Goal: Task Accomplishment & Management: Use online tool/utility

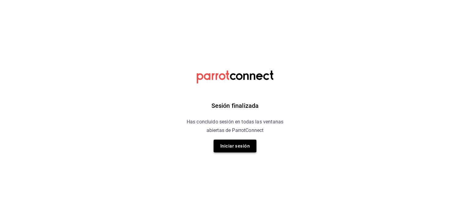
click at [235, 145] on button "Iniciar sesión" at bounding box center [234, 146] width 43 height 13
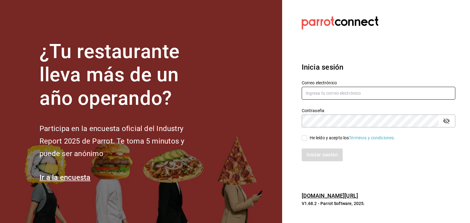
type input "[EMAIL_ADDRESS][PERSON_NAME][PERSON_NAME][DOMAIN_NAME]"
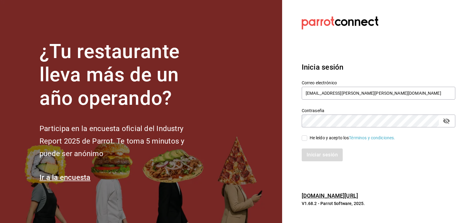
click at [305, 138] on input "He leído y acepto los Términos y condiciones." at bounding box center [304, 138] width 6 height 6
checkbox input "true"
click at [315, 152] on button "Iniciar sesión" at bounding box center [322, 155] width 42 height 13
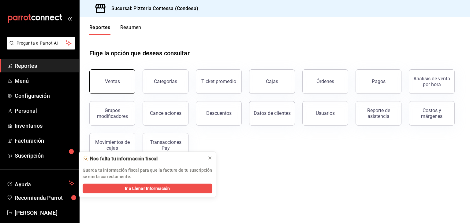
click at [114, 81] on div "Ventas" at bounding box center [112, 82] width 15 height 6
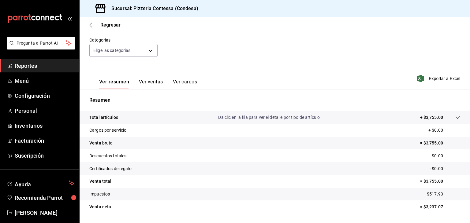
scroll to position [70, 0]
